Goal: Task Accomplishment & Management: Manage account settings

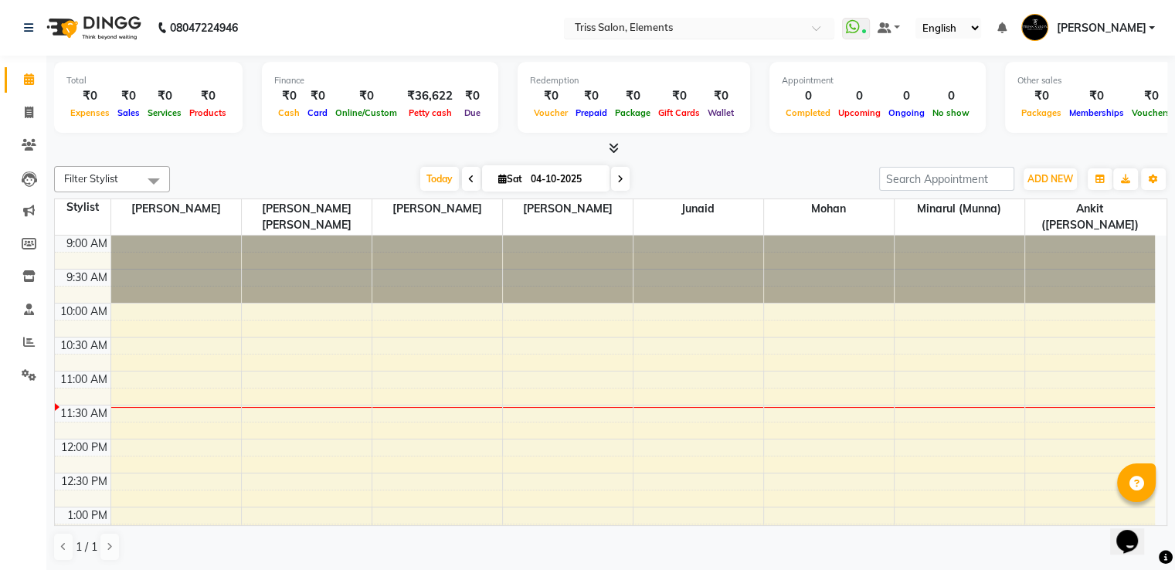
click at [633, 33] on input "text" at bounding box center [684, 29] width 224 height 15
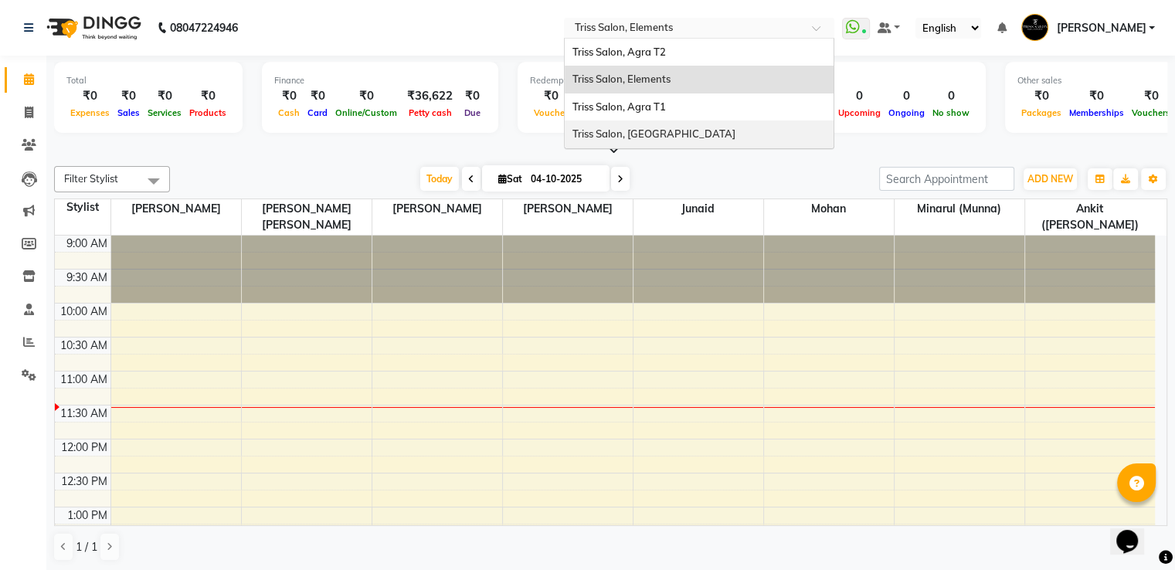
click at [649, 134] on span "Triss Salon, [GEOGRAPHIC_DATA]" at bounding box center [653, 133] width 163 height 12
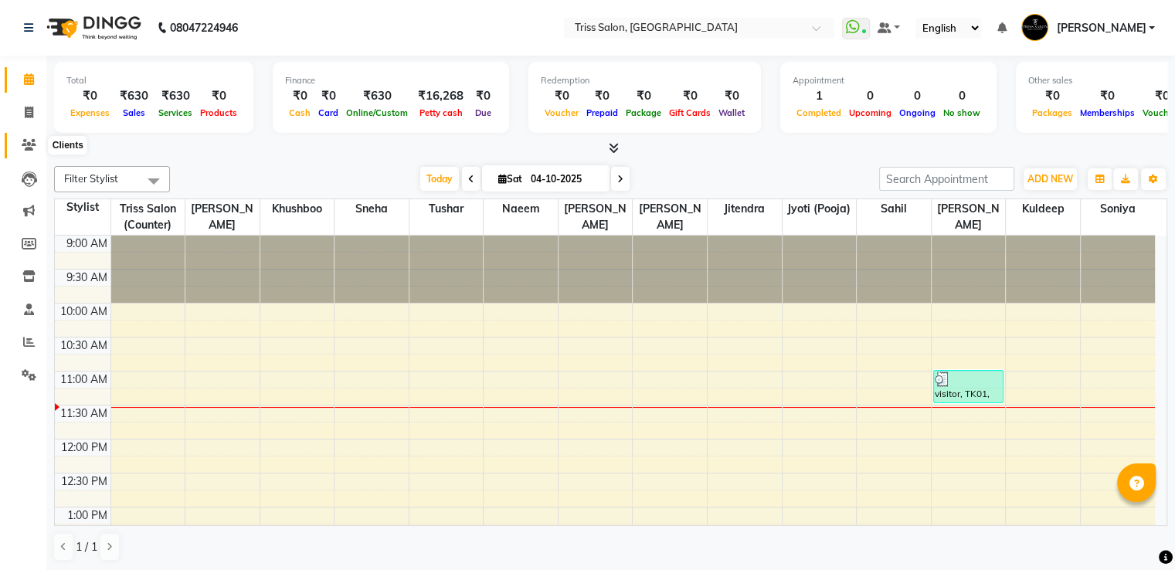
click at [25, 138] on span at bounding box center [28, 146] width 27 height 18
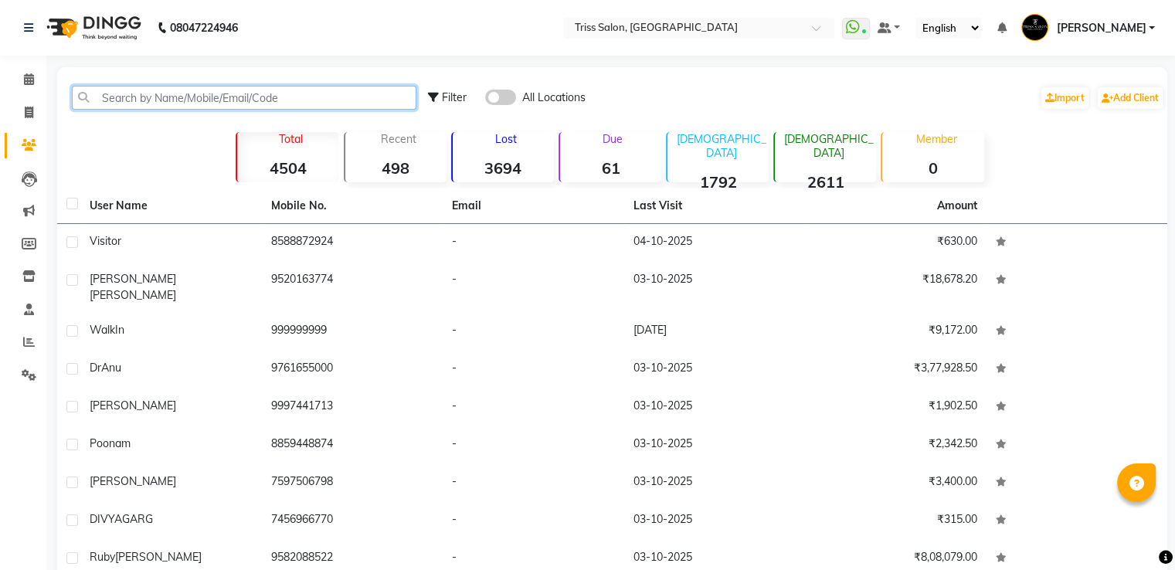
click at [131, 103] on input "text" at bounding box center [244, 98] width 345 height 24
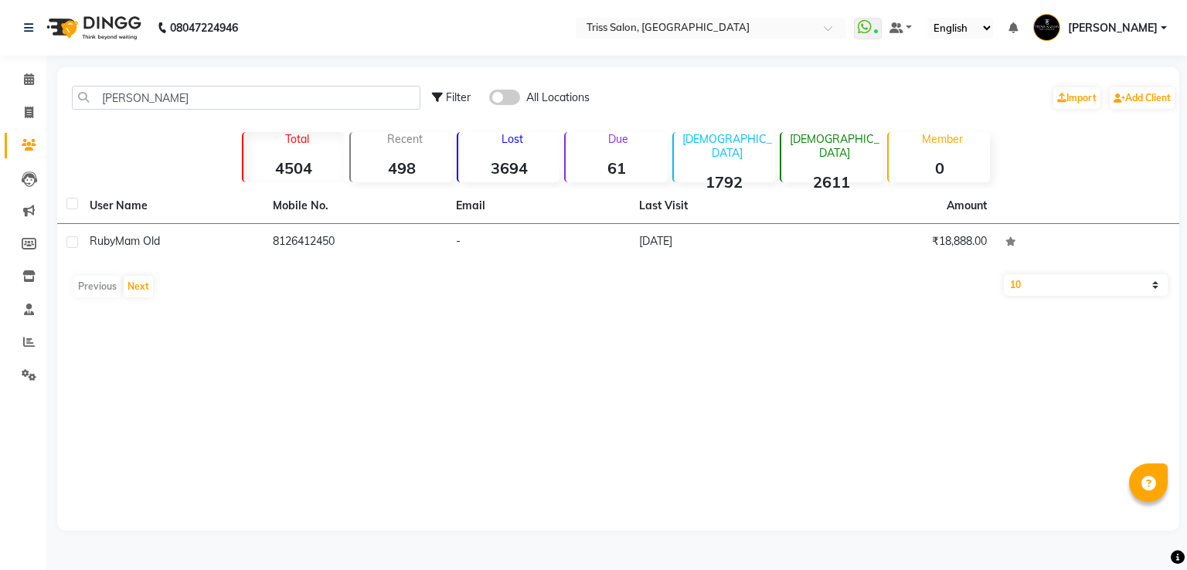
click at [308, 239] on td "8126412450" at bounding box center [354, 243] width 183 height 38
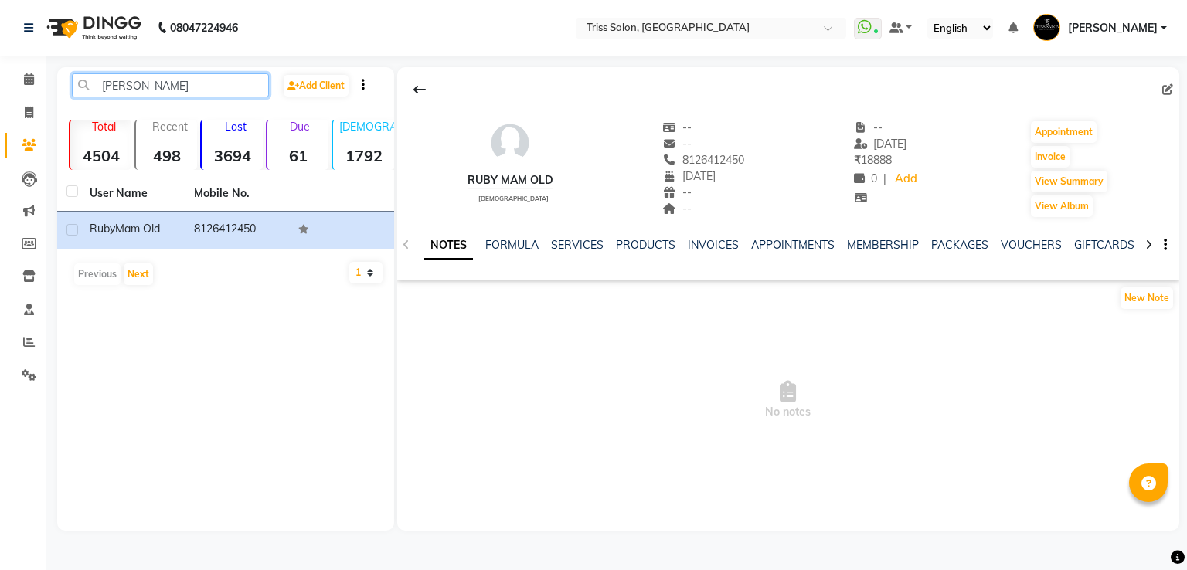
click at [173, 88] on input "Ruby M" at bounding box center [170, 85] width 197 height 24
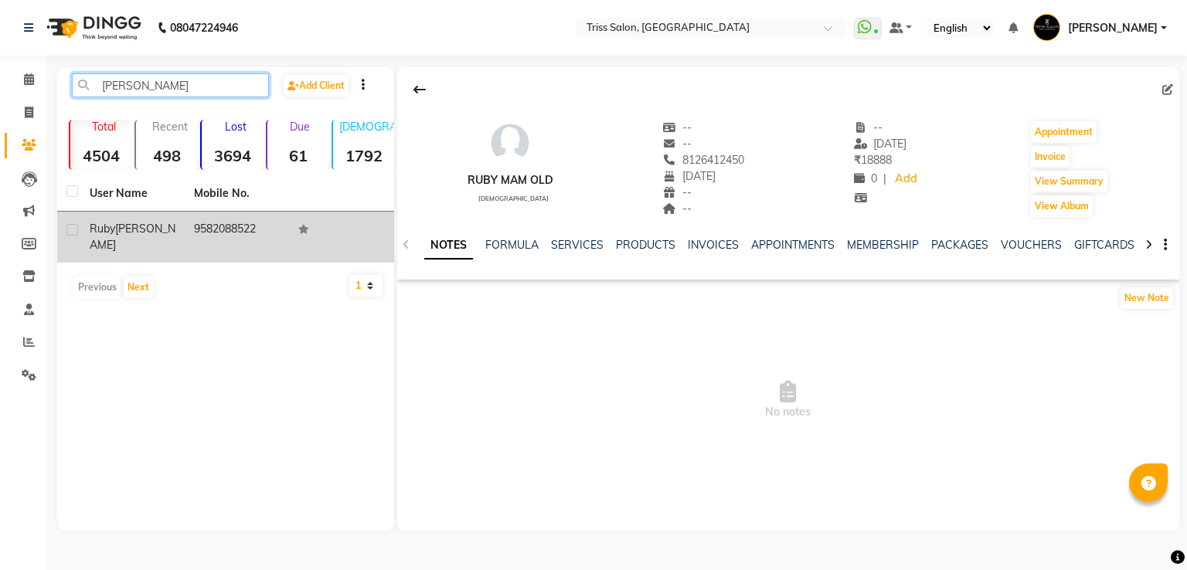
type input "Ruby ju"
click at [244, 234] on td "9582088522" at bounding box center [237, 237] width 104 height 51
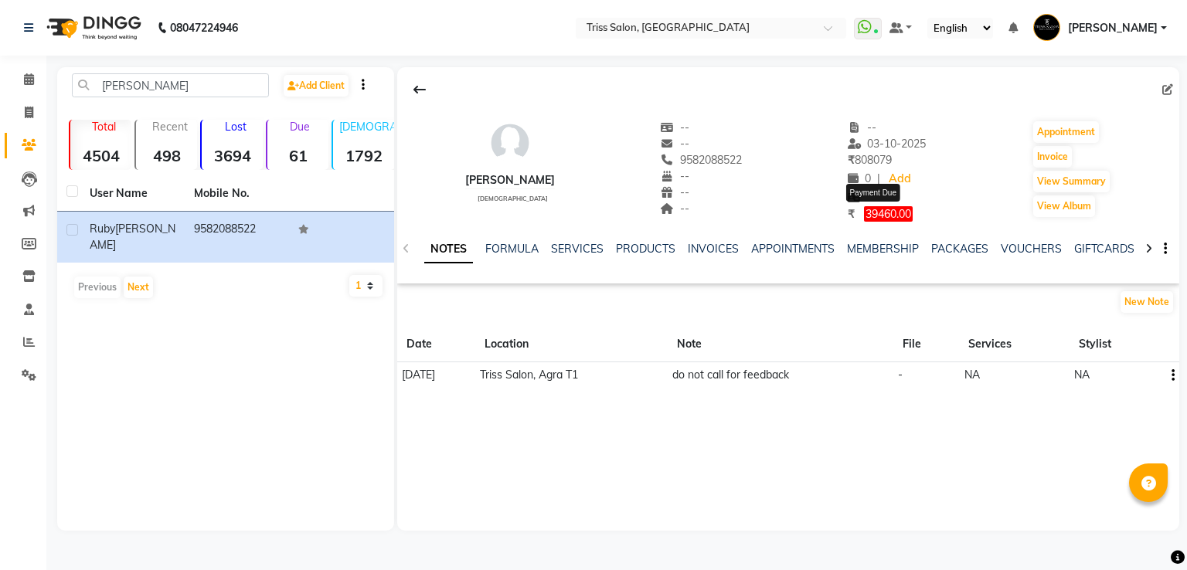
click at [891, 212] on span "39460.00" at bounding box center [888, 213] width 49 height 15
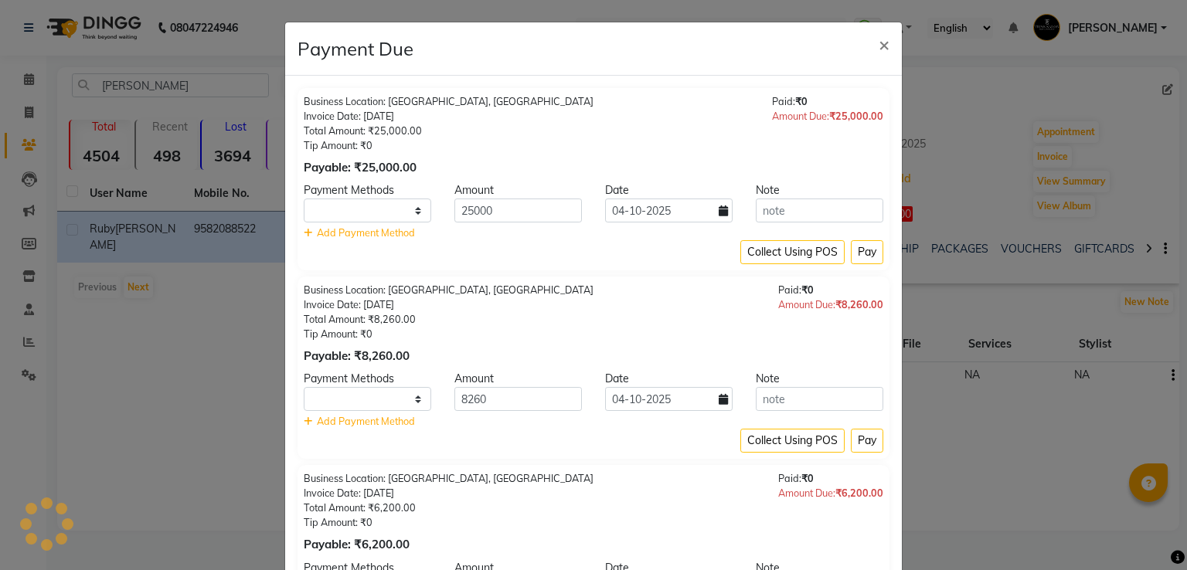
select select "1"
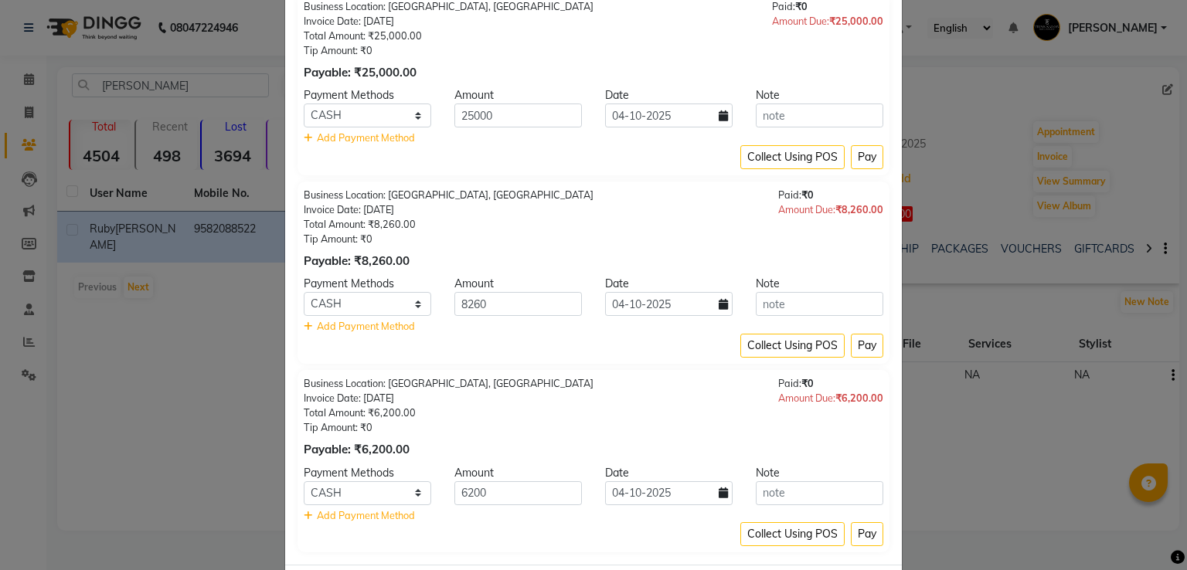
scroll to position [97, 0]
click at [309, 112] on select "PayTM CASH CARD UPI" at bounding box center [367, 114] width 127 height 24
select select "6"
click at [304, 102] on select "PayTM CASH CARD UPI" at bounding box center [367, 114] width 127 height 24
click at [850, 152] on button "Pay" at bounding box center [866, 156] width 32 height 24
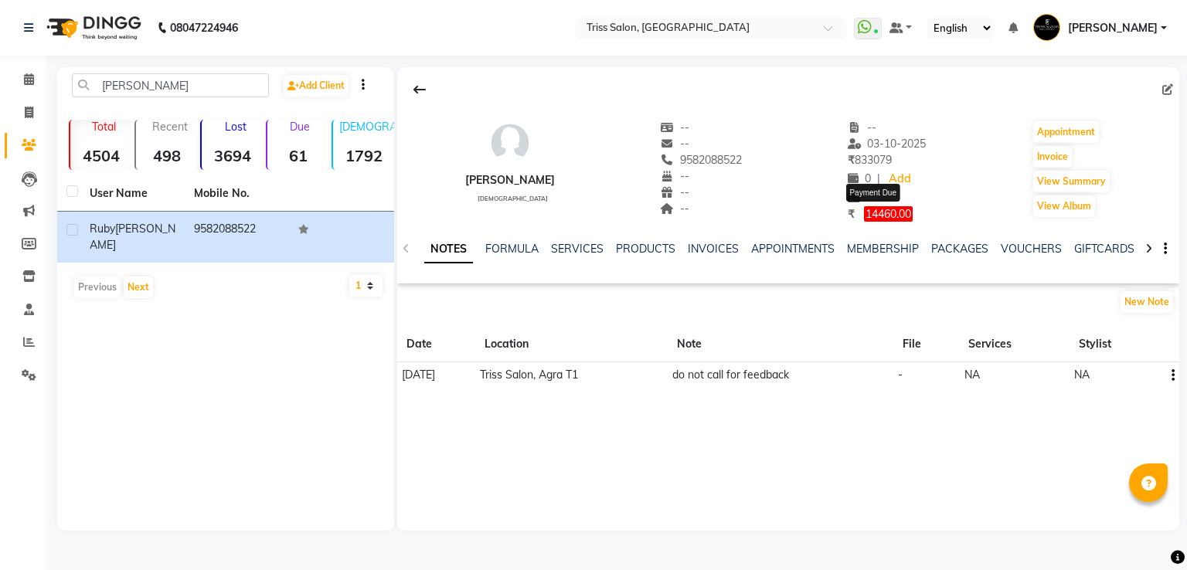
click at [892, 219] on span "14460.00" at bounding box center [888, 213] width 49 height 15
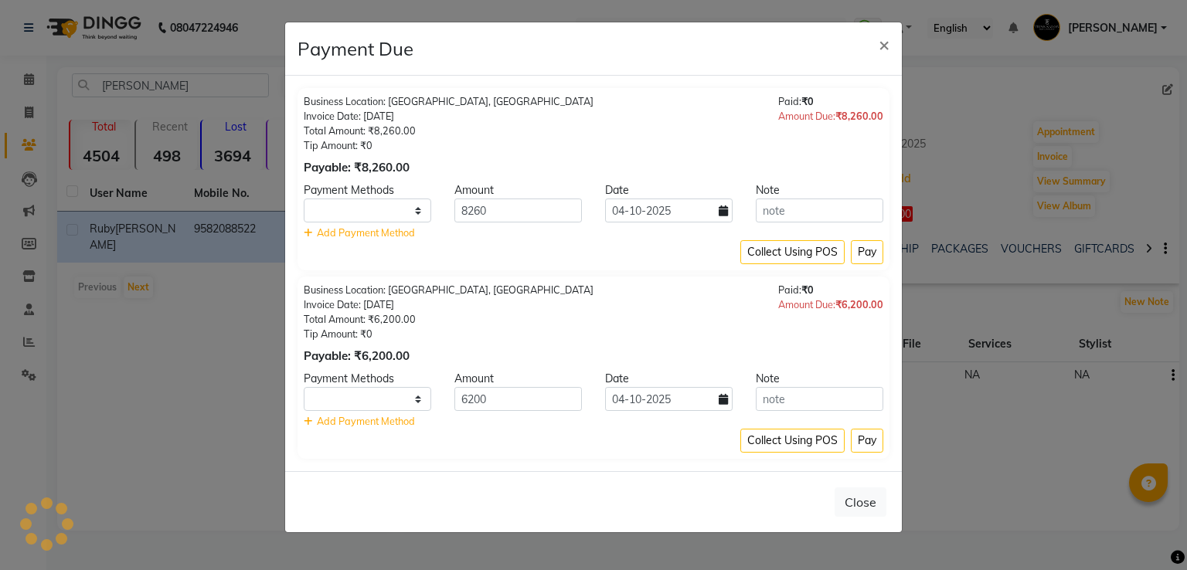
select select "1"
click at [386, 216] on select "PayTM CASH CARD UPI" at bounding box center [367, 211] width 127 height 24
select select "6"
click at [304, 199] on select "PayTM CASH CARD UPI" at bounding box center [367, 211] width 127 height 24
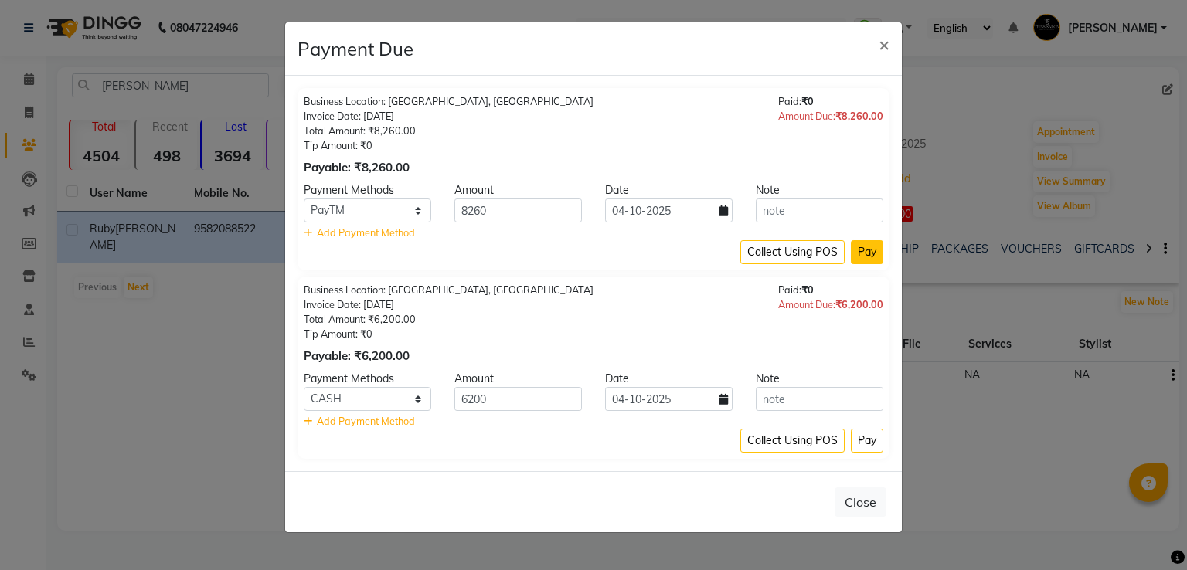
click at [868, 251] on button "Pay" at bounding box center [866, 252] width 32 height 24
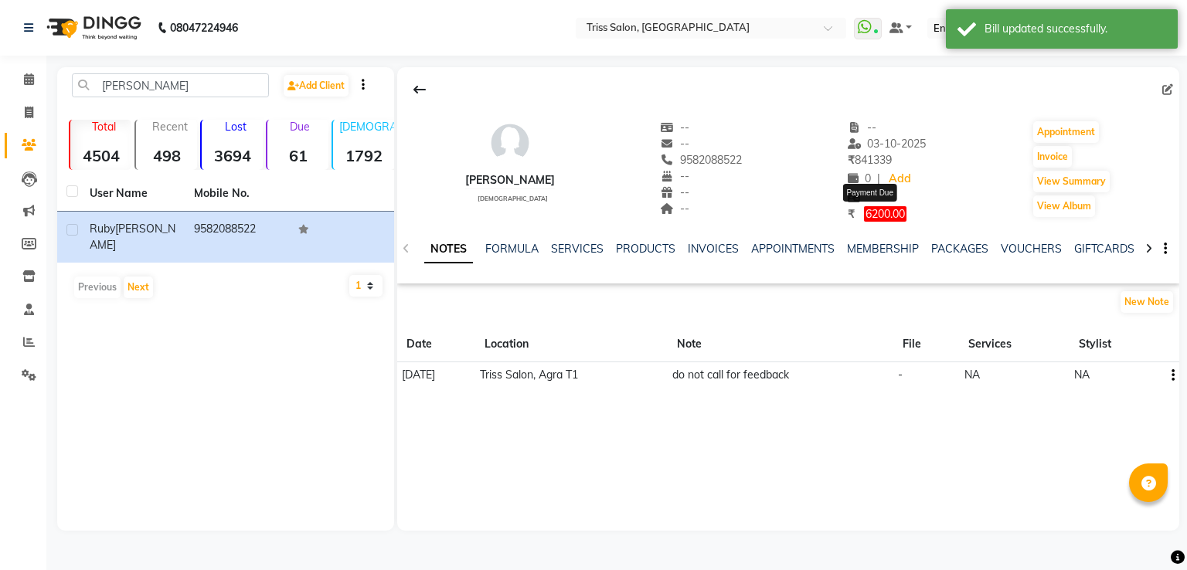
click at [867, 210] on span "6200.00" at bounding box center [885, 213] width 42 height 15
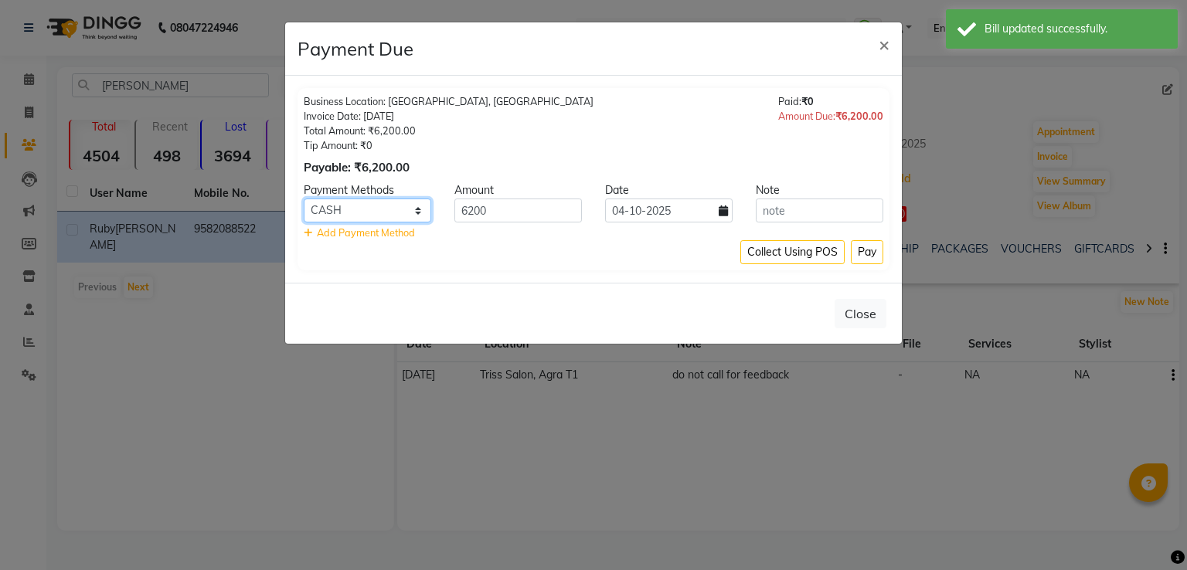
click at [387, 202] on select "PayTM CASH CARD UPI" at bounding box center [367, 211] width 127 height 24
select select "6"
click at [304, 199] on select "PayTM CASH CARD UPI" at bounding box center [367, 211] width 127 height 24
click at [868, 256] on button "Pay" at bounding box center [866, 252] width 32 height 24
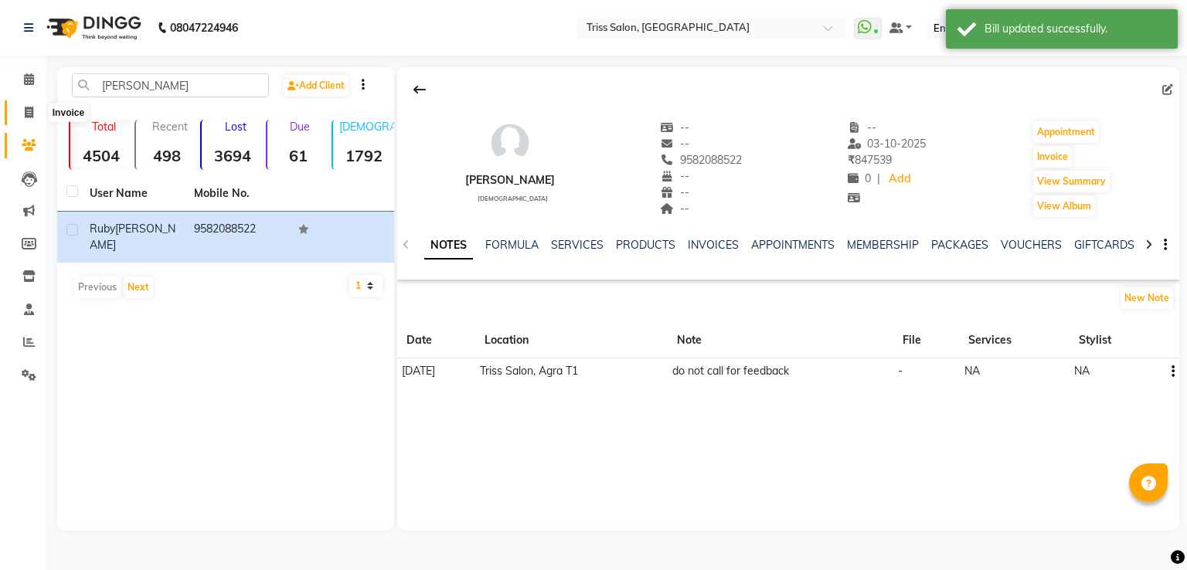
click at [19, 114] on span at bounding box center [28, 113] width 27 height 18
select select "service"
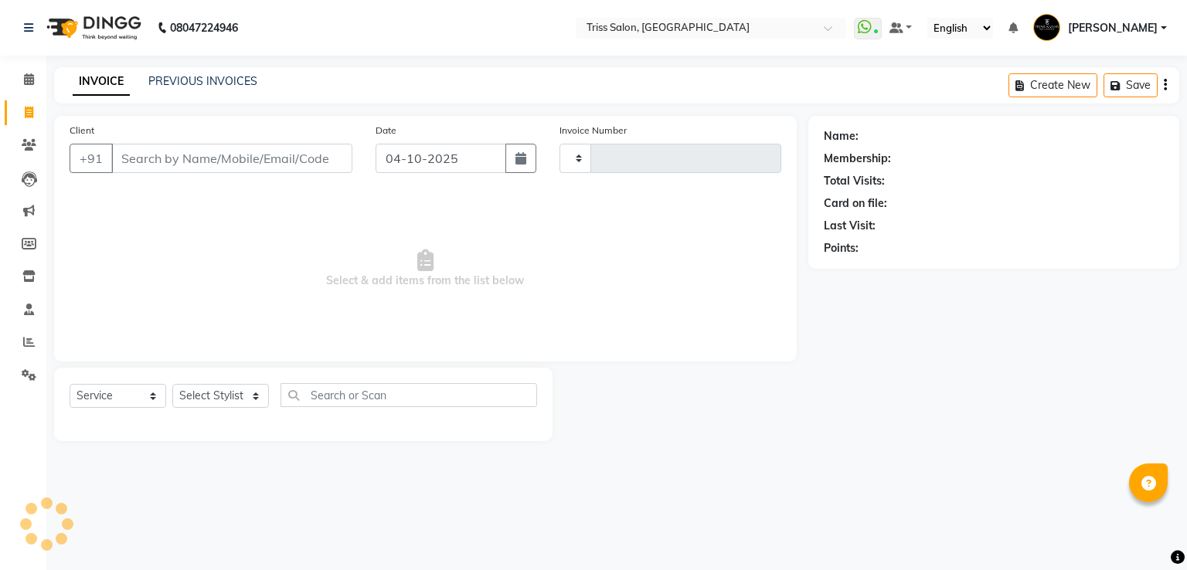
type input "1963"
select select "4304"
